Goal: Task Accomplishment & Management: Use online tool/utility

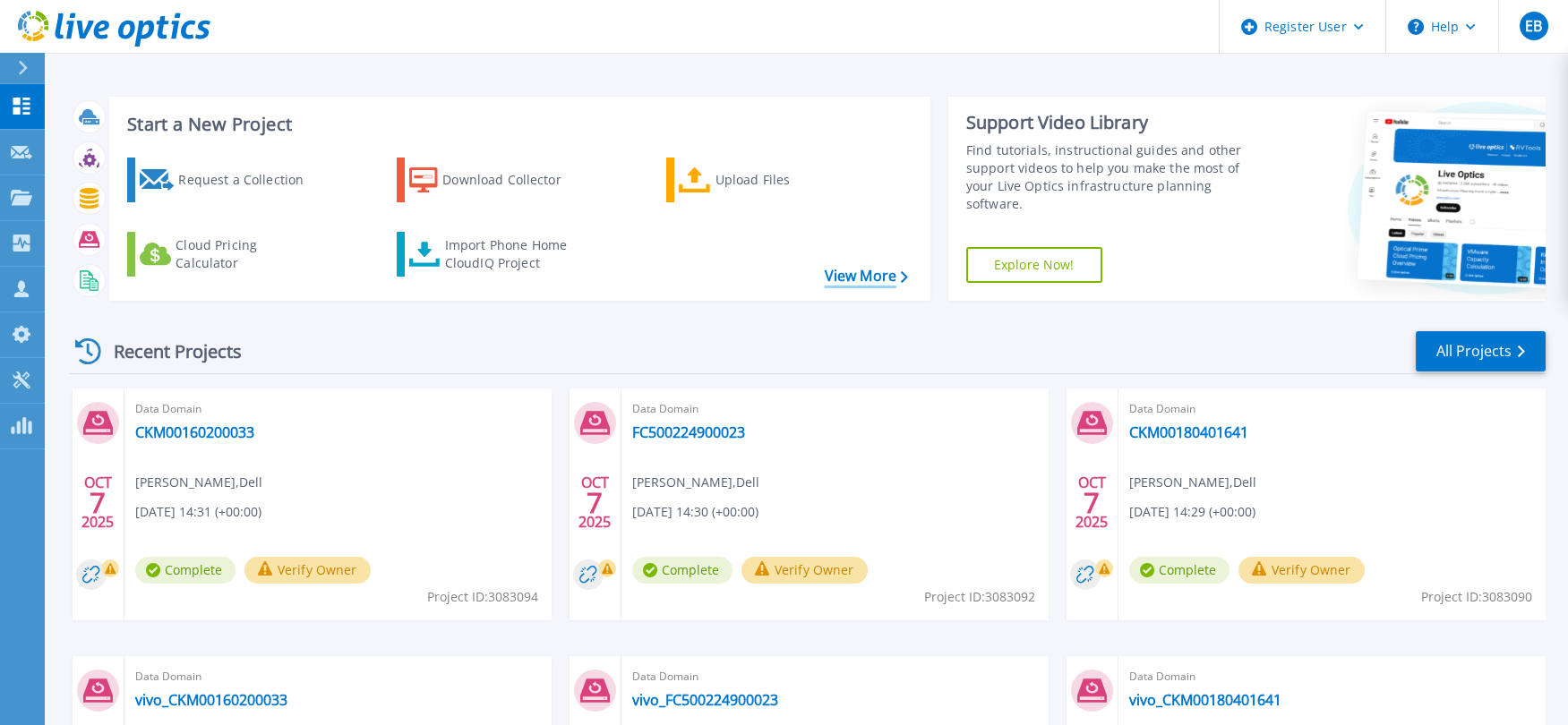
click at [859, 274] on link "View More" at bounding box center [866, 277] width 83 height 17
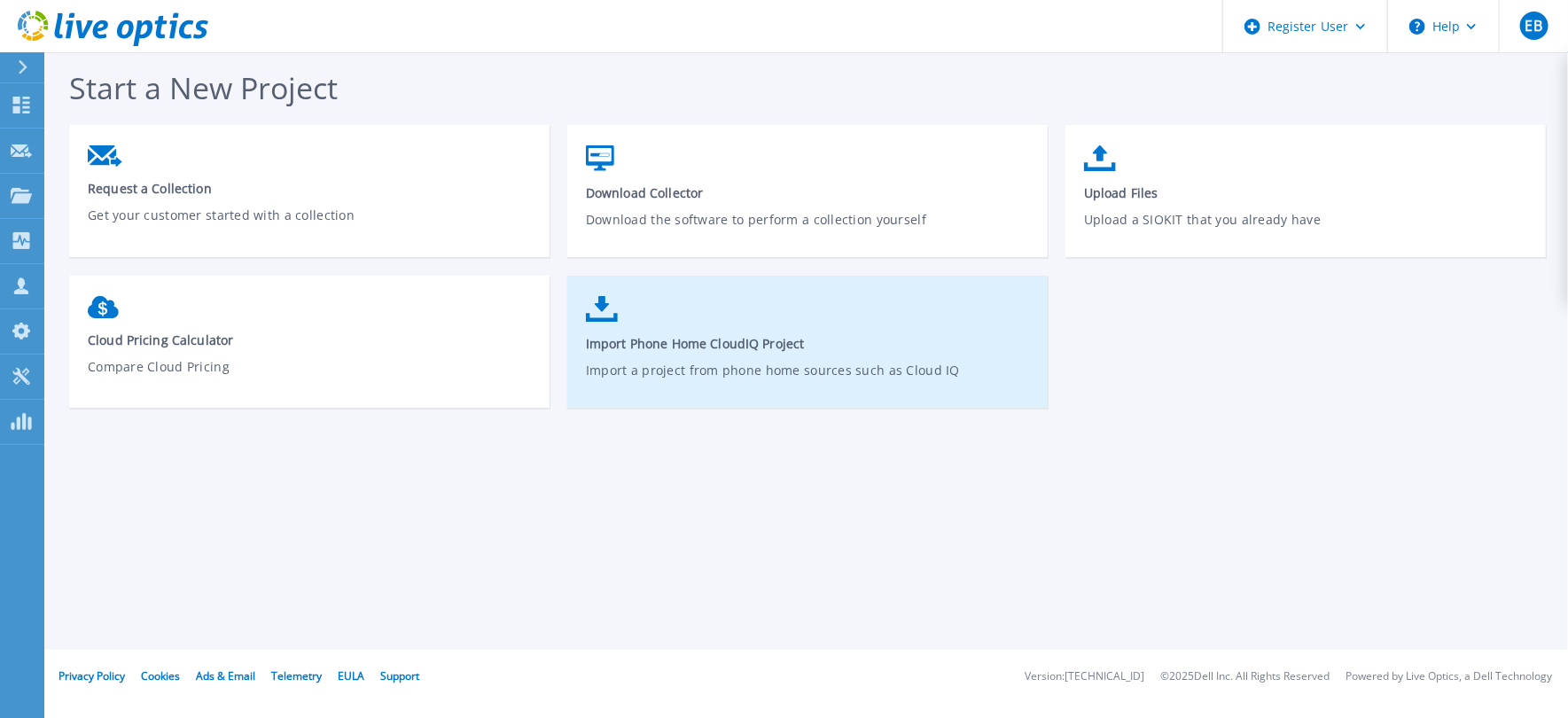
click at [804, 364] on p "Import a project from phone home sources such as Cloud IQ" at bounding box center [807, 381] width 444 height 41
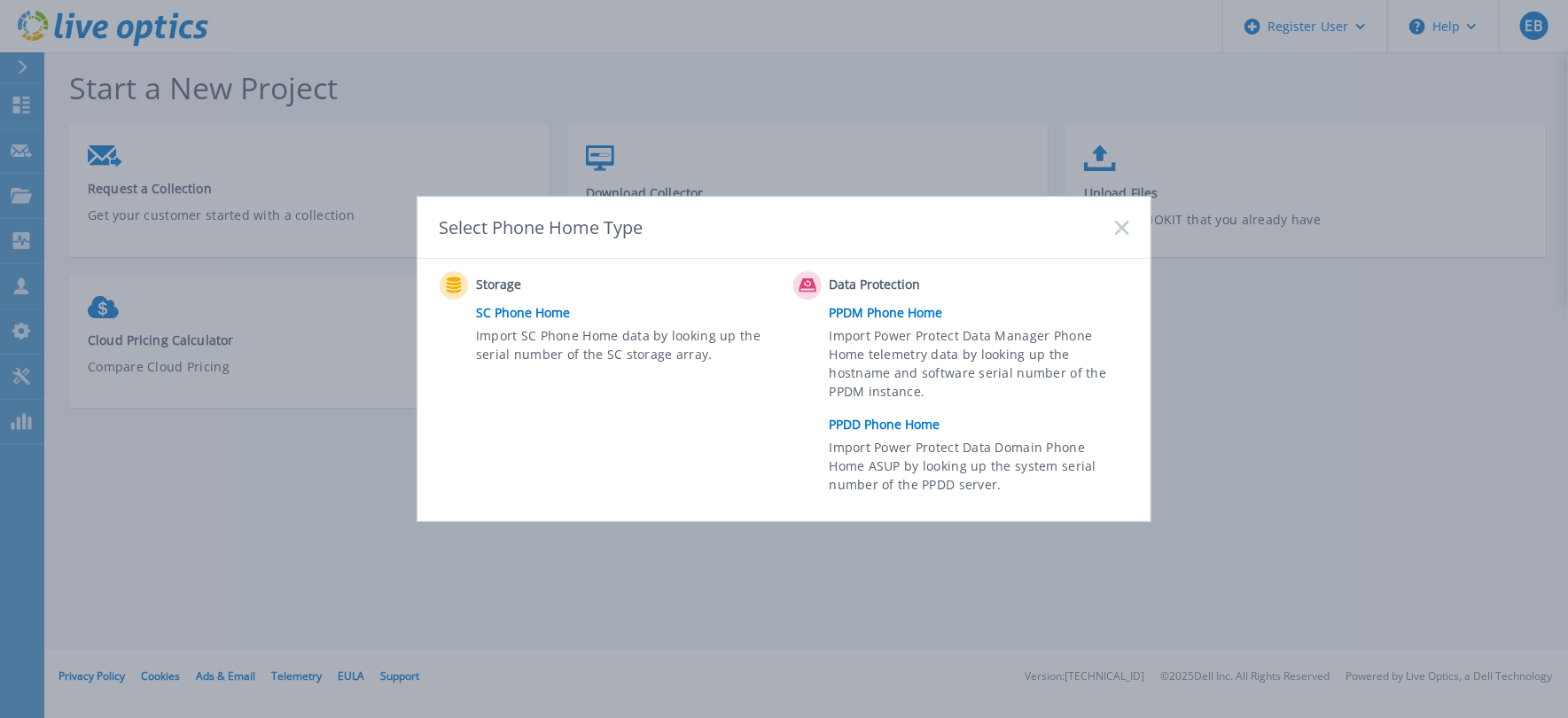
click at [868, 427] on link "PPDD Phone Home" at bounding box center [983, 425] width 308 height 27
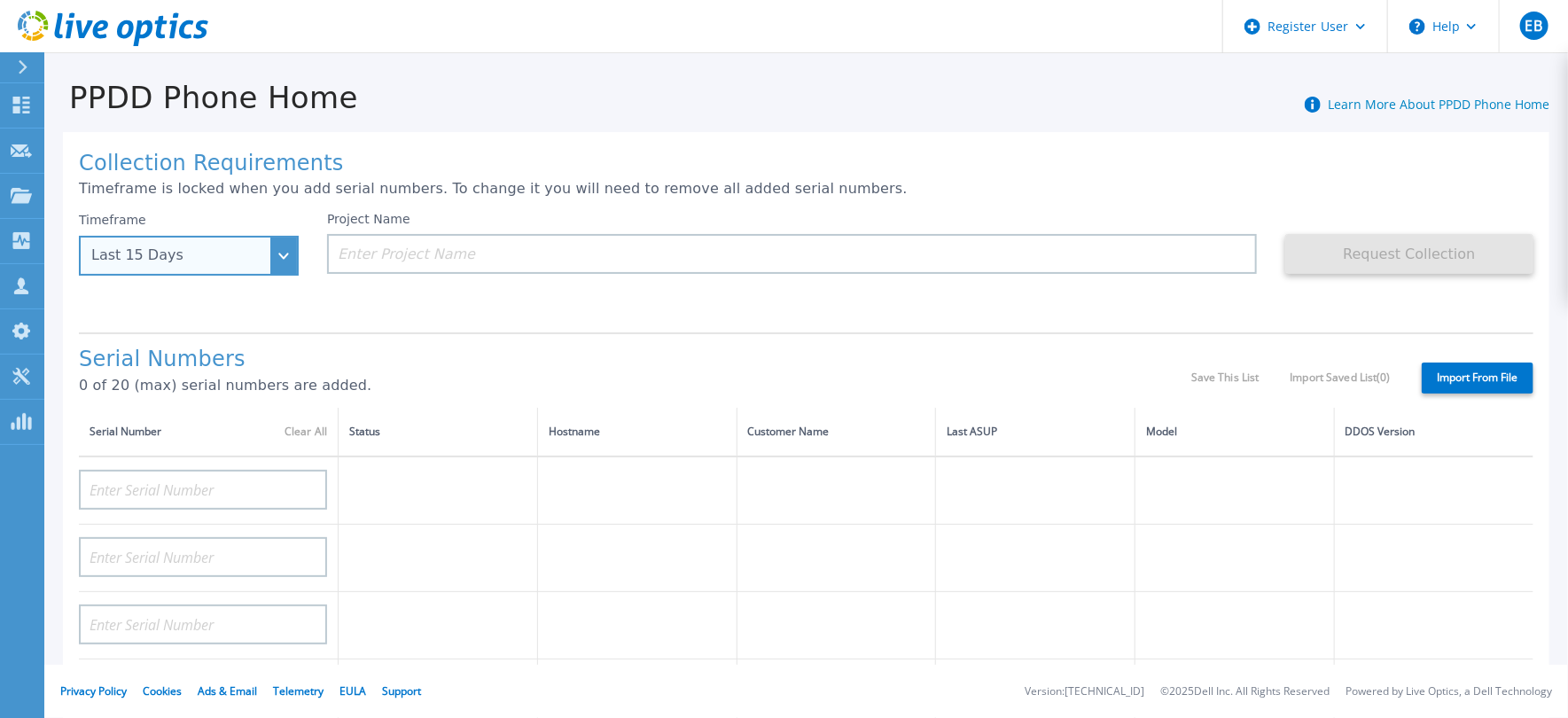
click at [276, 257] on div "Last 15 Days" at bounding box center [189, 256] width 220 height 40
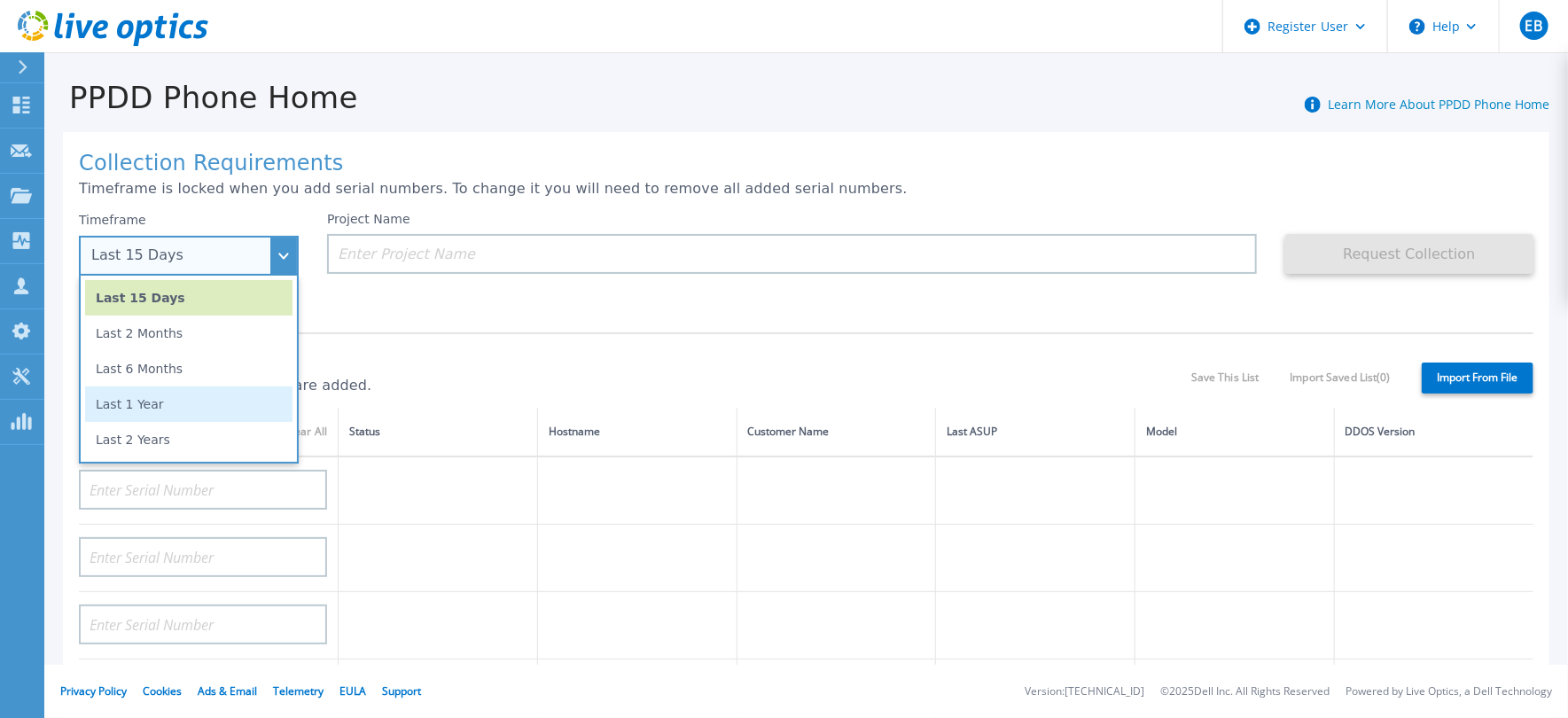
click at [215, 409] on li "Last 1 Year" at bounding box center [188, 404] width 207 height 35
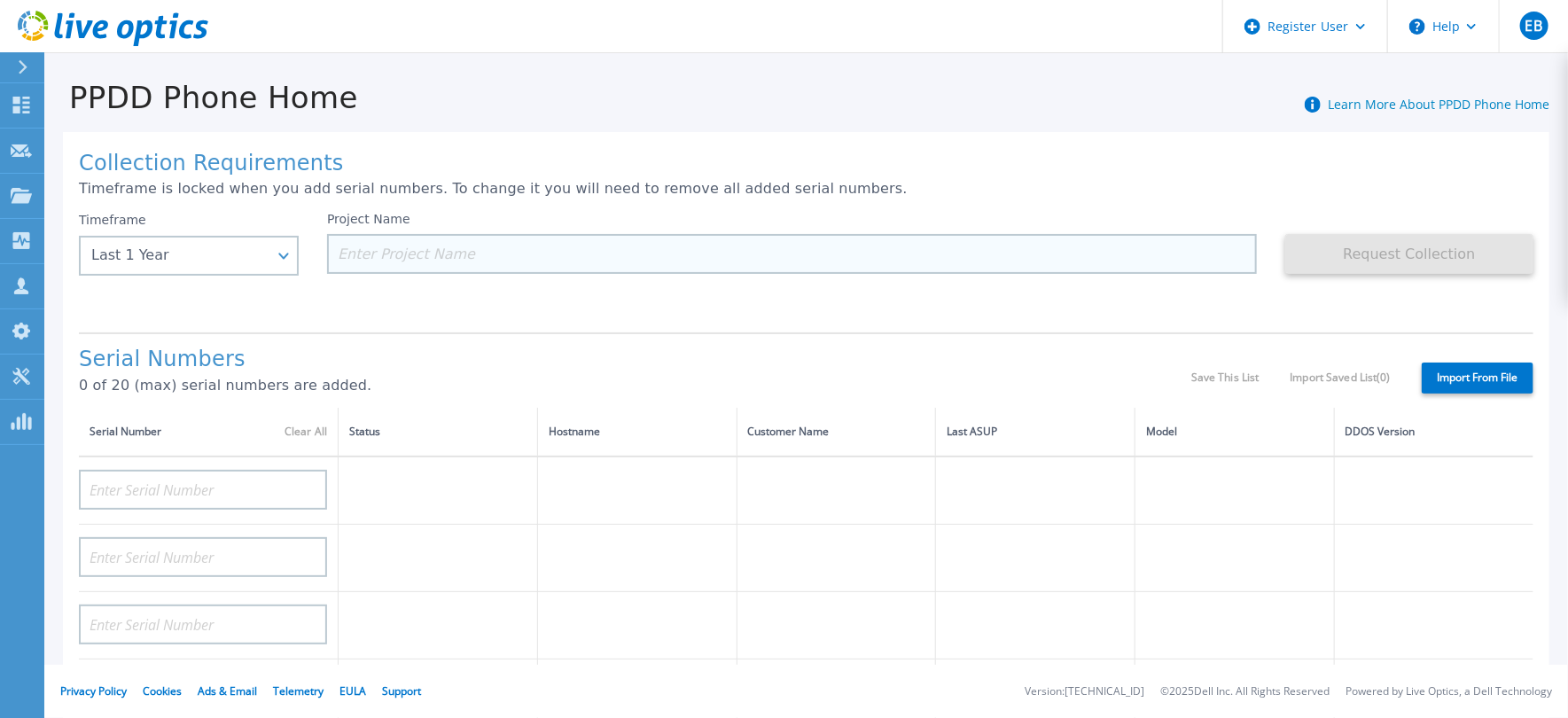
click at [394, 255] on input at bounding box center [792, 254] width 930 height 40
paste input "CKM01221706035"
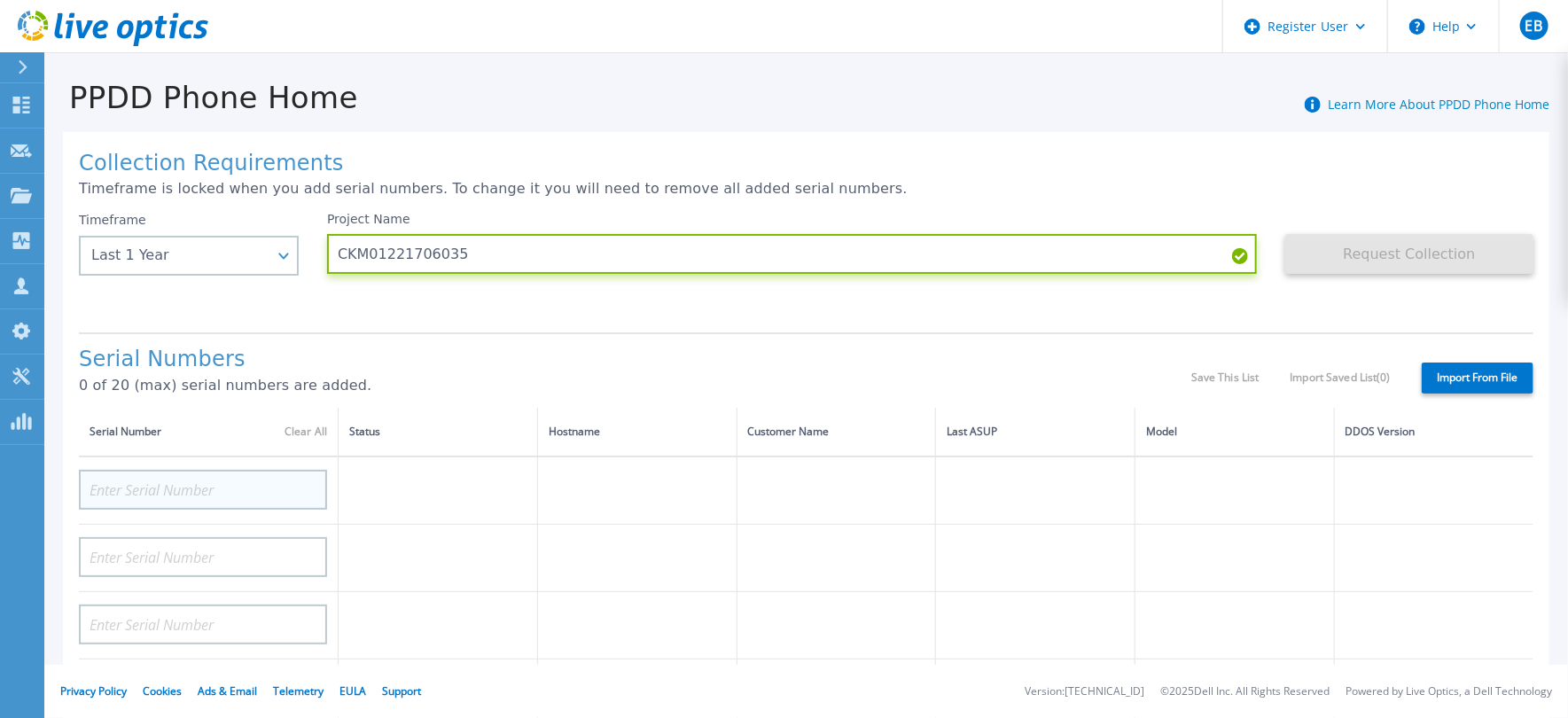
type input "CKM01221706035"
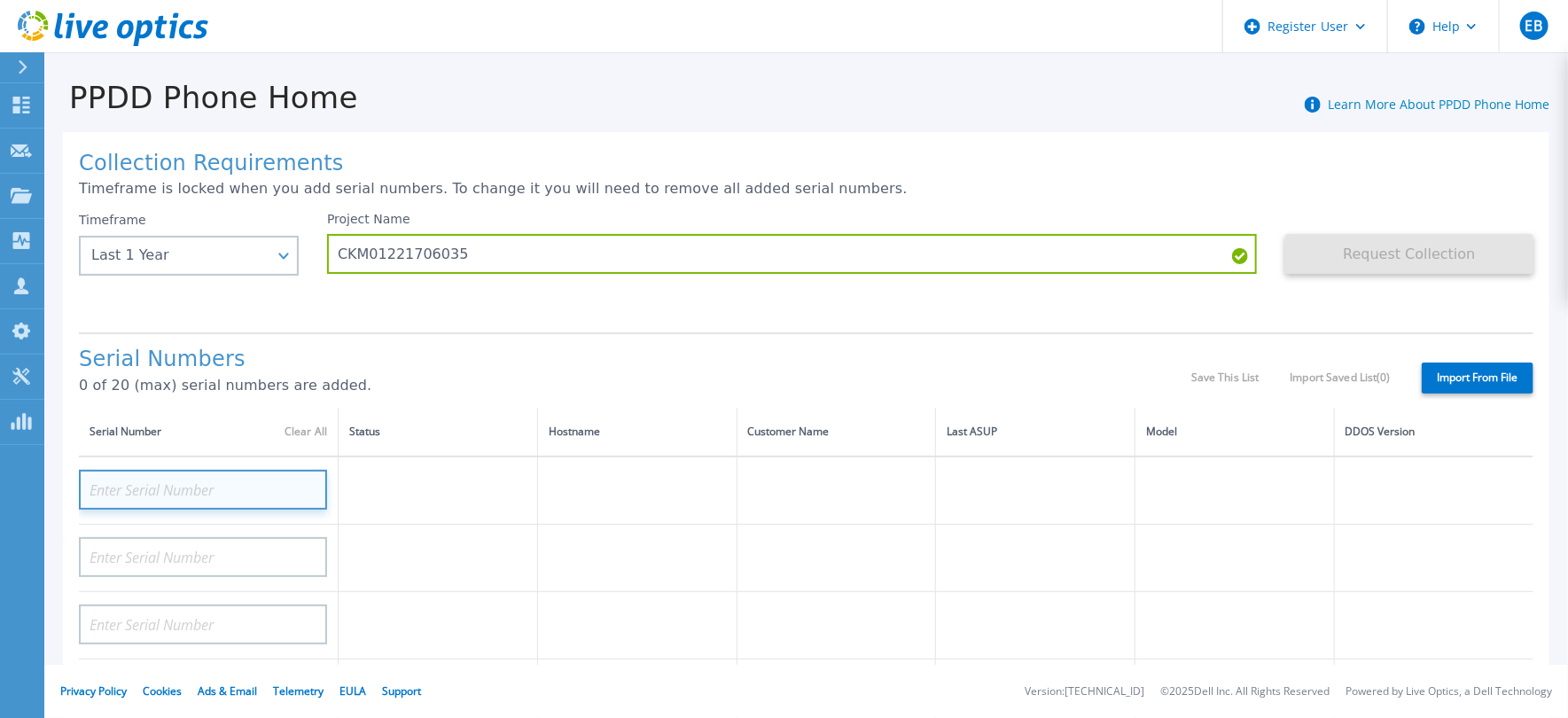
click at [211, 490] on input at bounding box center [203, 490] width 248 height 40
paste input "CKM01221706035"
type input "CKM01221706035"
click at [364, 369] on h1 "Serial Numbers" at bounding box center [635, 360] width 1112 height 25
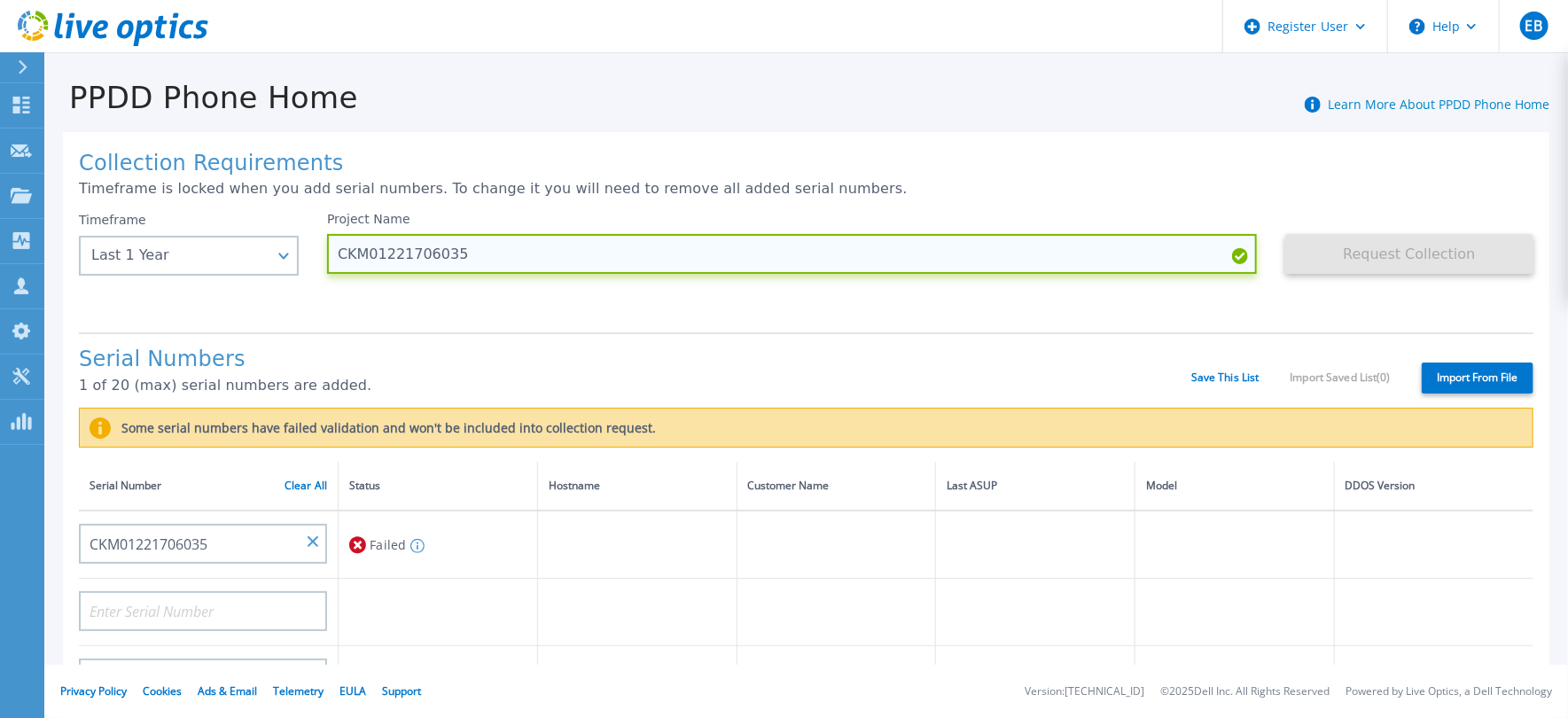
drag, startPoint x: 478, startPoint y: 255, endPoint x: 336, endPoint y: 262, distance: 142.2
click at [336, 262] on input "CKM01221706035" at bounding box center [792, 254] width 930 height 40
paste input "805117"
type input "CKM01221805117"
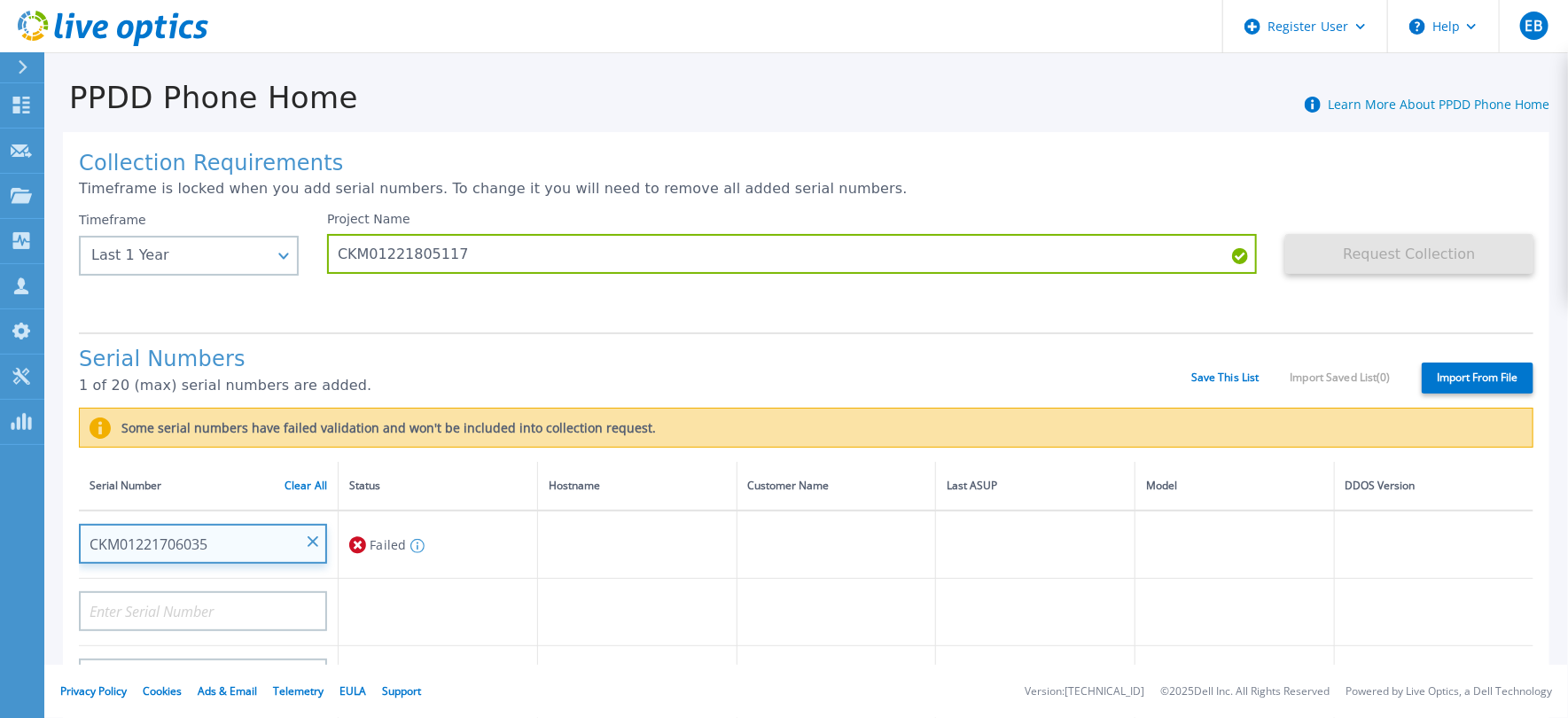
click at [320, 545] on input "CKM01221706035" at bounding box center [203, 544] width 248 height 40
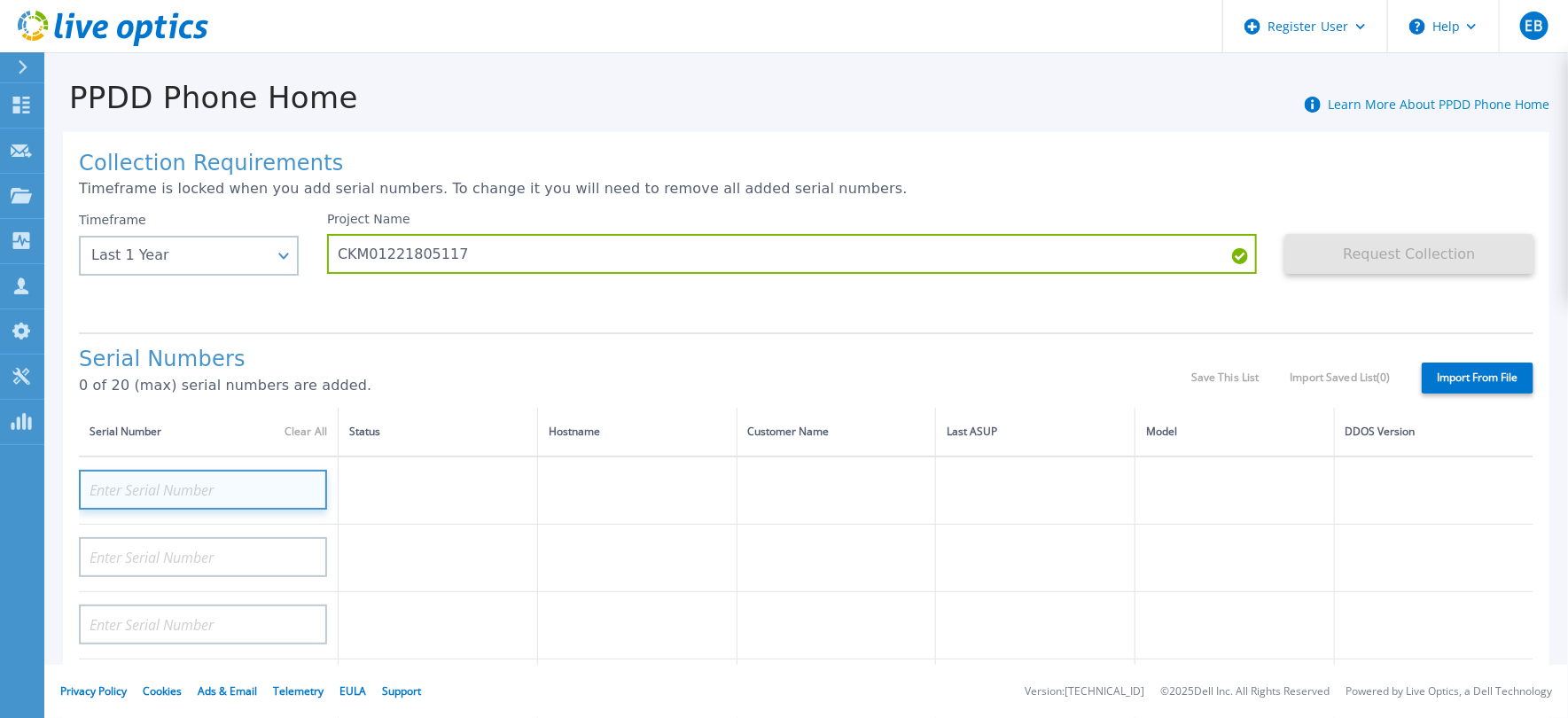
paste input "CKM01221805117"
type input "CKM01221805117"
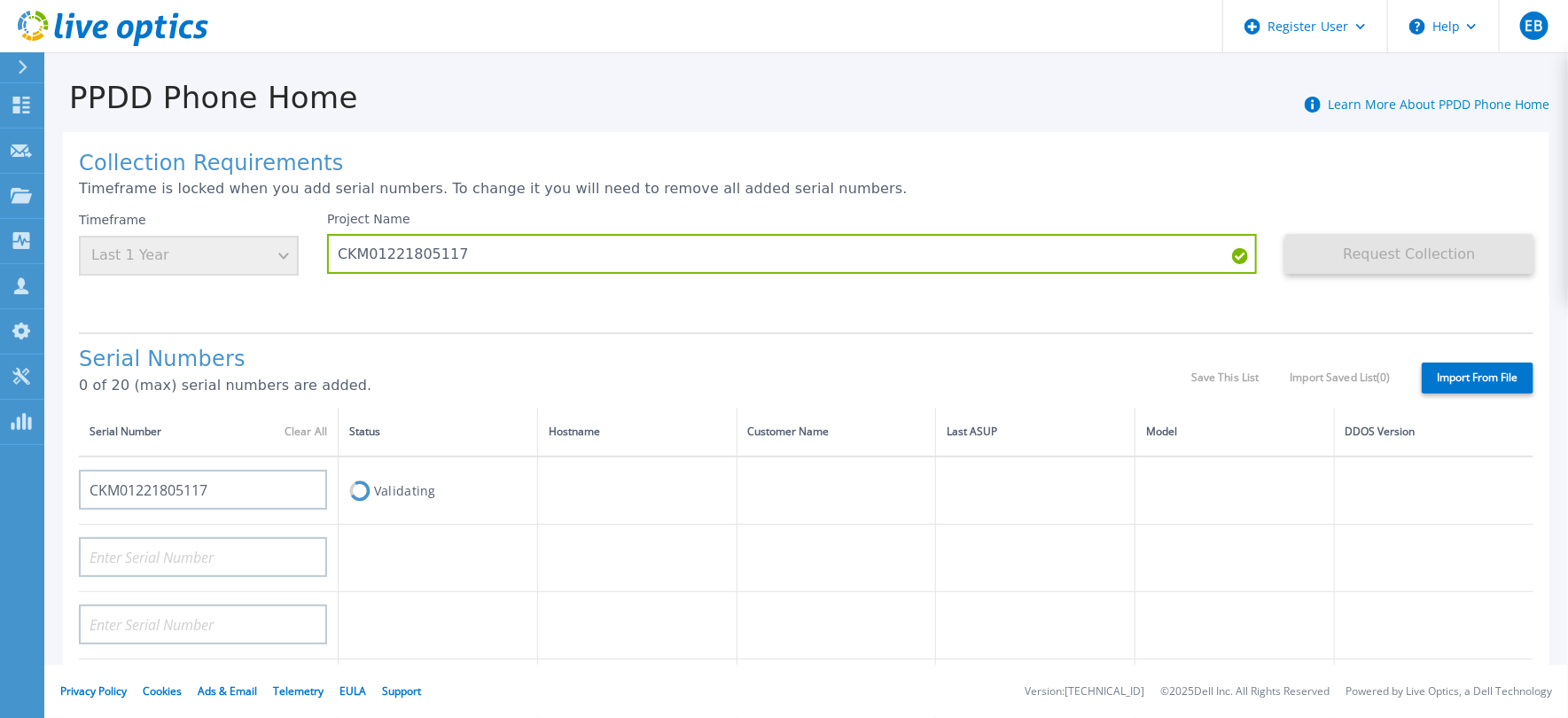
click at [500, 491] on td "Validating" at bounding box center [438, 491] width 199 height 69
